Goal: Check status: Check status

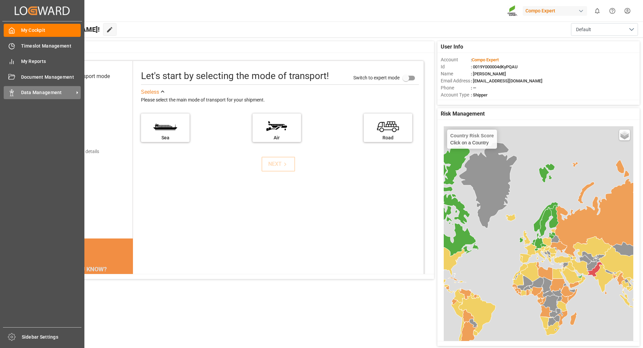
click at [14, 94] on icon at bounding box center [11, 92] width 7 height 7
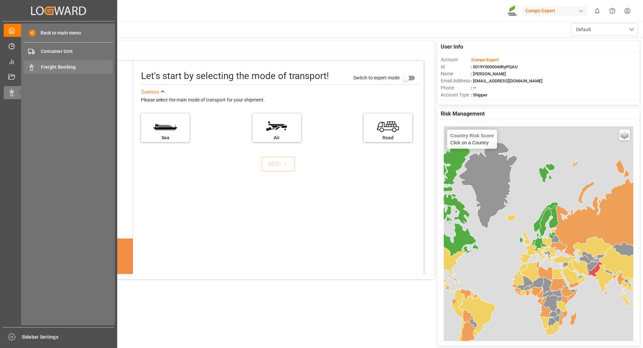
click at [59, 66] on span "Freight Booking" at bounding box center [77, 67] width 72 height 7
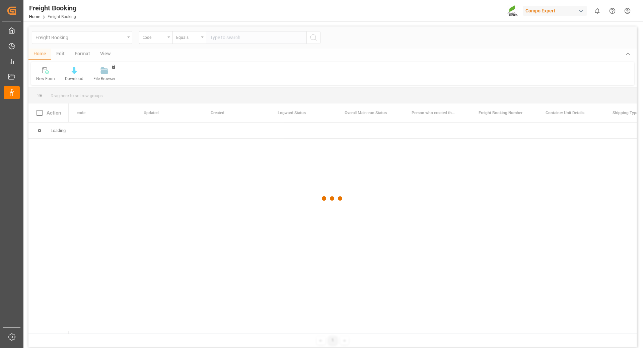
click at [164, 40] on div at bounding box center [332, 198] width 609 height 344
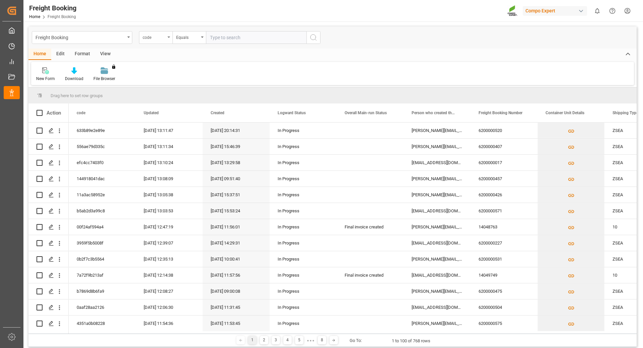
click at [168, 36] on div "code" at bounding box center [156, 37] width 34 height 13
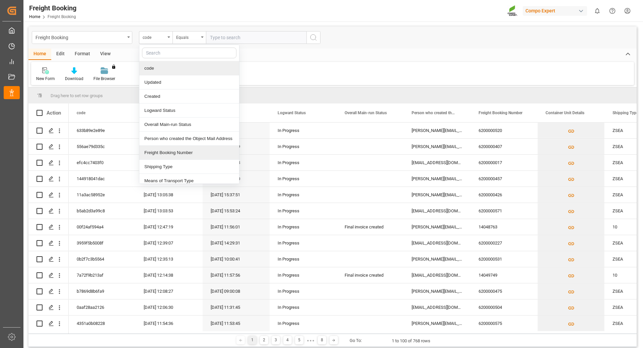
click at [167, 152] on div "Freight Booking Number" at bounding box center [189, 153] width 100 height 14
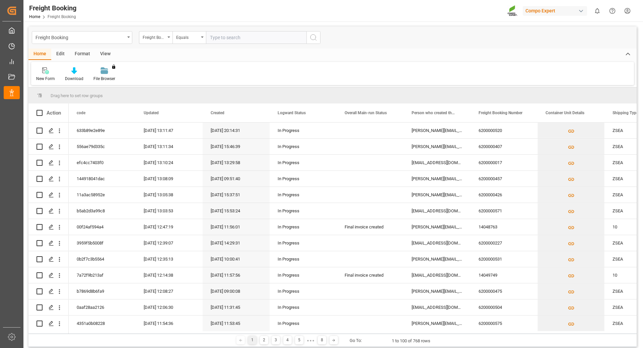
click at [219, 40] on input "text" at bounding box center [256, 37] width 101 height 13
type input "6200000044"
click at [310, 37] on icon "search button" at bounding box center [314, 38] width 8 height 8
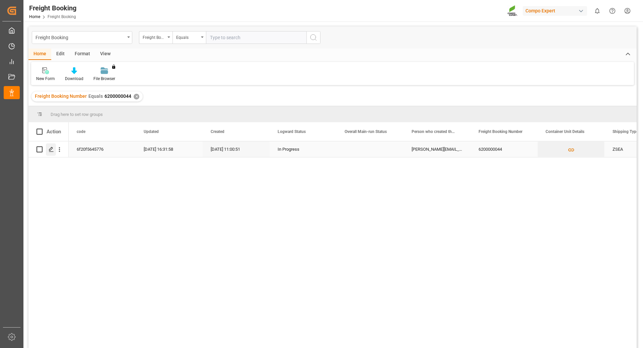
click at [52, 148] on polygon "Press SPACE to select this row." at bounding box center [50, 148] width 3 height 3
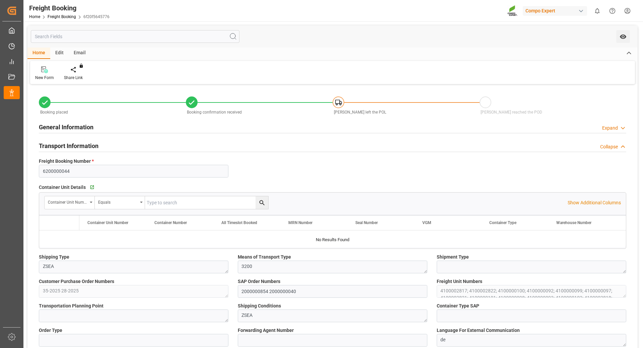
type input "Hapag Lloyd"
type input "Hapag Lloyd Aktiengesellschaft"
type input "9777589"
type input "BEANR"
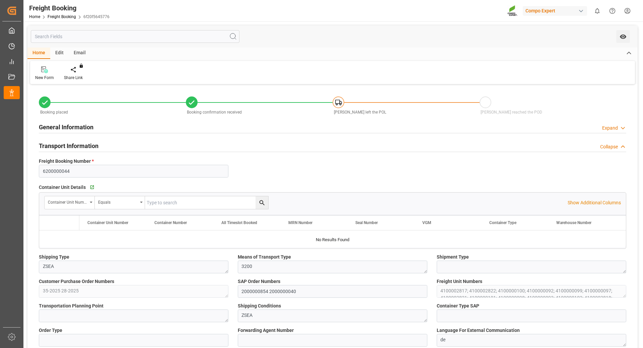
type input "ECPSJ"
type input "0"
type input "2093500"
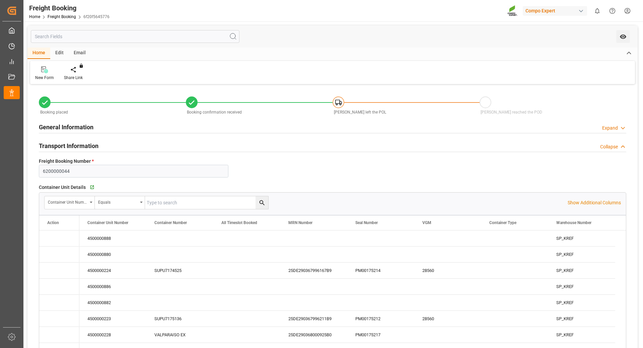
type input "03.09.2025 01:00"
type input "11.09.2025 01:00"
type input "06.10.2025 08:00"
type input "11.09.2025 22:00"
type input "06.10.2025 17:00"
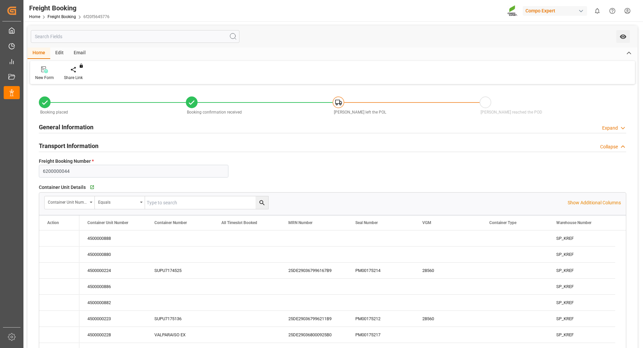
type input "28.07.2025 11:00"
type input "02.09.2025 09:54"
type input "29.07.2025 15:05"
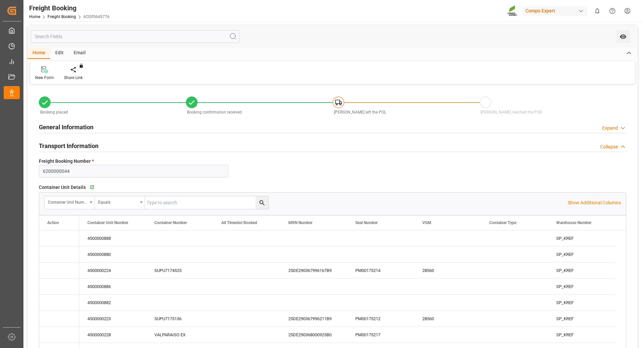
type input "04.09.2025 16:31"
